Goal: Task Accomplishment & Management: Complete application form

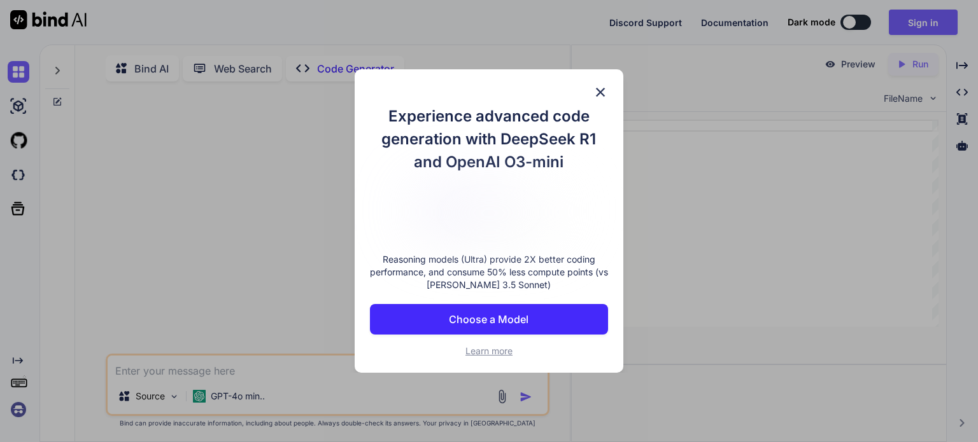
type textarea "x"
click at [595, 96] on img at bounding box center [600, 92] width 15 height 15
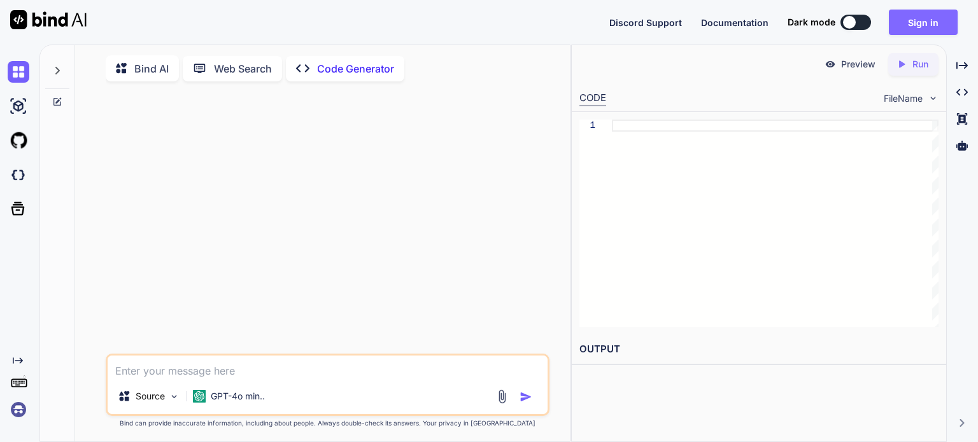
click at [910, 13] on button "Sign in" at bounding box center [923, 22] width 69 height 25
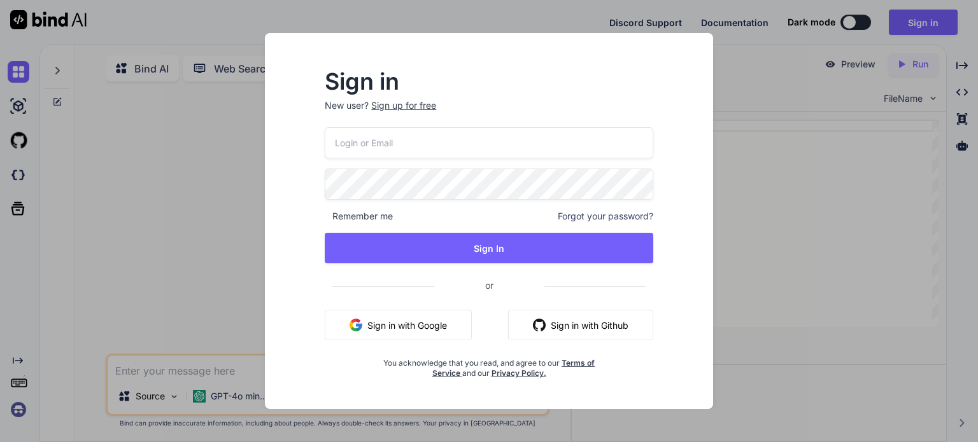
click at [572, 143] on input "email" at bounding box center [489, 142] width 328 height 31
type input "[EMAIL_ADDRESS][DOMAIN_NAME]"
click at [391, 109] on div "Sign up for free" at bounding box center [403, 105] width 65 height 13
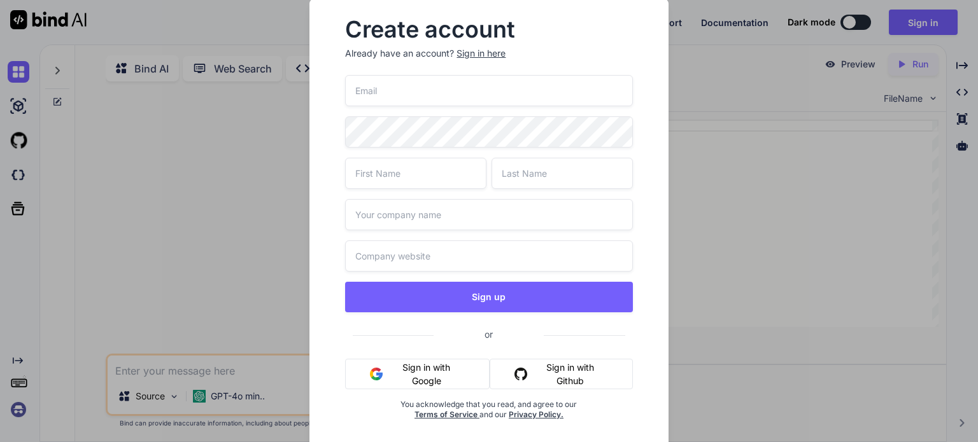
click at [387, 94] on input "email" at bounding box center [488, 90] width 287 height 31
type input "[EMAIL_ADDRESS][DOMAIN_NAME]"
type input "A"
type input "Afunnygamewebsitesforunfduh"
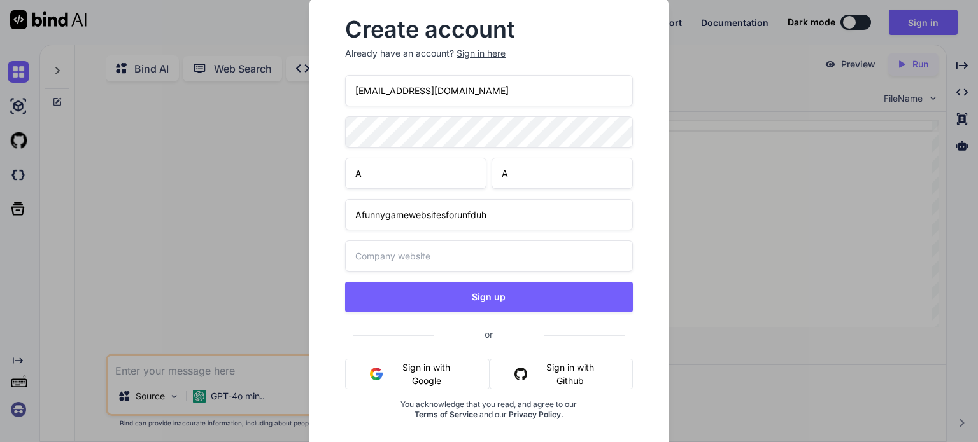
paste input "[URL][DOMAIN_NAME]"
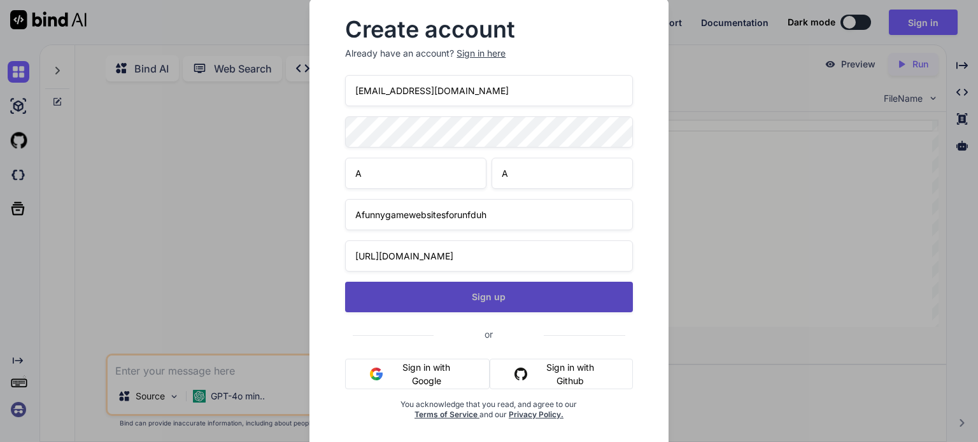
type input "[URL][DOMAIN_NAME]"
click at [384, 292] on button "Sign up" at bounding box center [488, 297] width 287 height 31
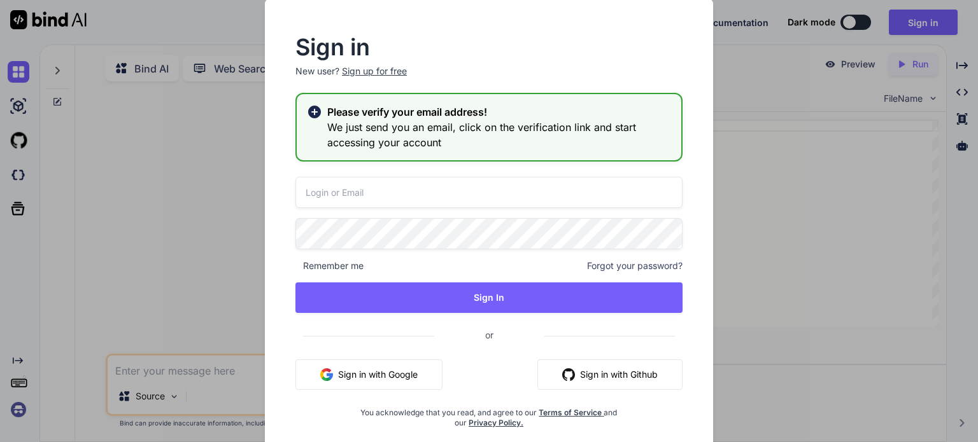
click at [570, 185] on input "email" at bounding box center [488, 192] width 387 height 31
